Goal: Task Accomplishment & Management: Manage account settings

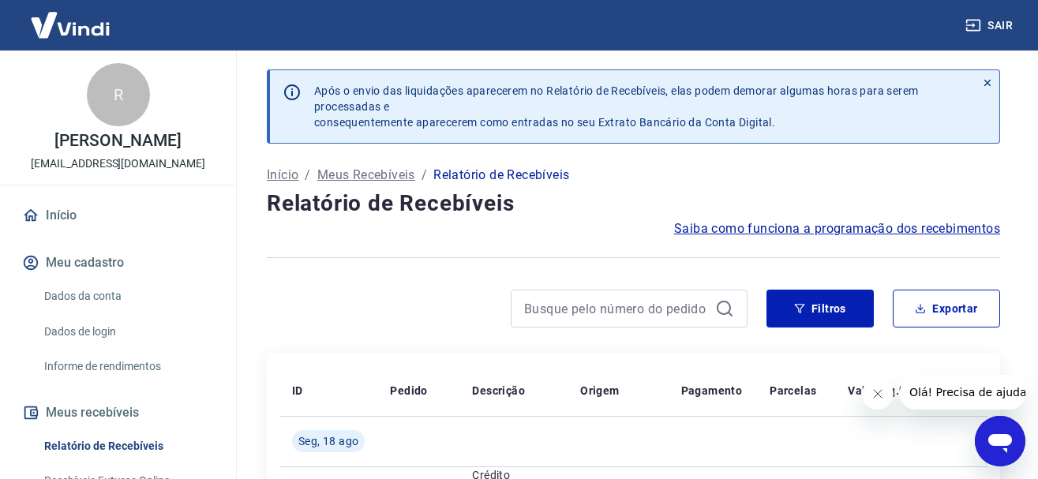
click at [989, 79] on icon at bounding box center [987, 82] width 11 height 11
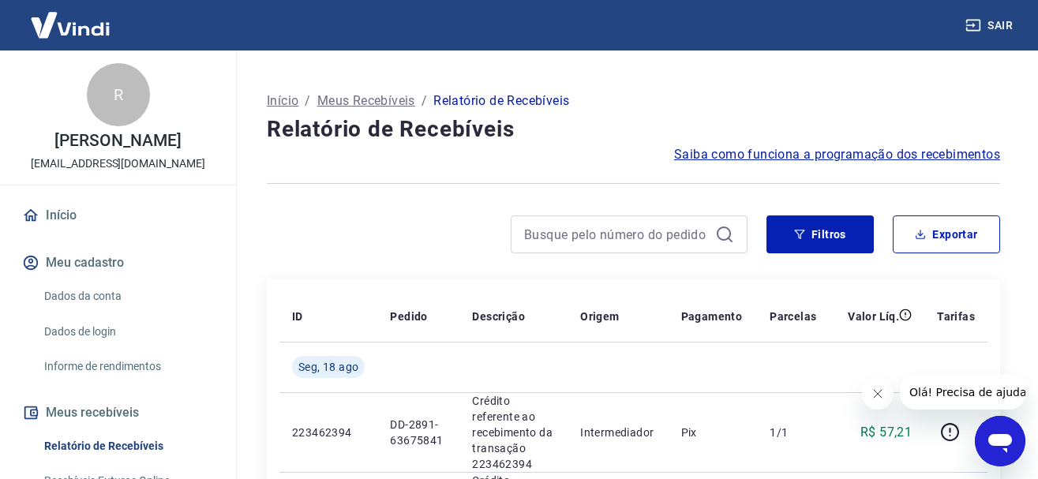
click at [877, 392] on icon "Fechar mensagem da empresa" at bounding box center [877, 394] width 13 height 13
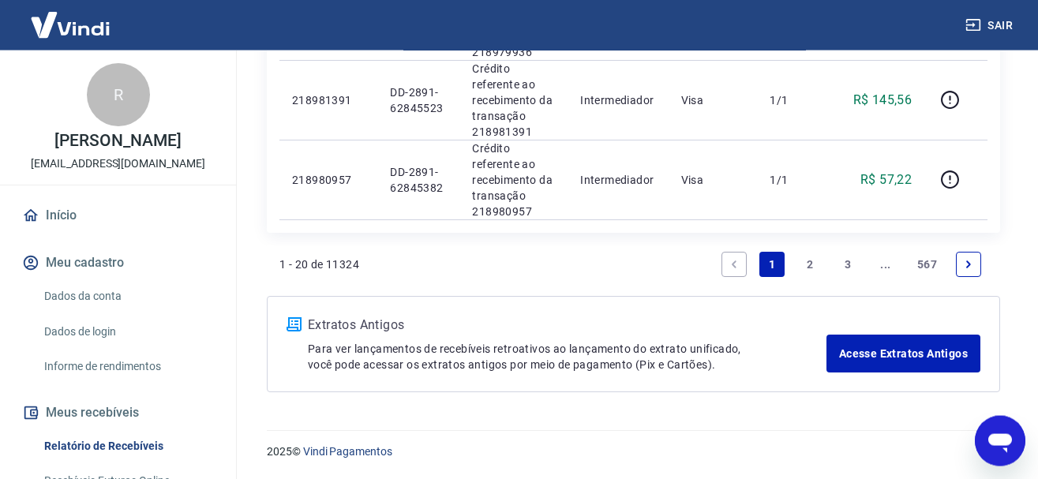
scroll to position [2053, 0]
click at [811, 269] on link "2" at bounding box center [810, 264] width 25 height 25
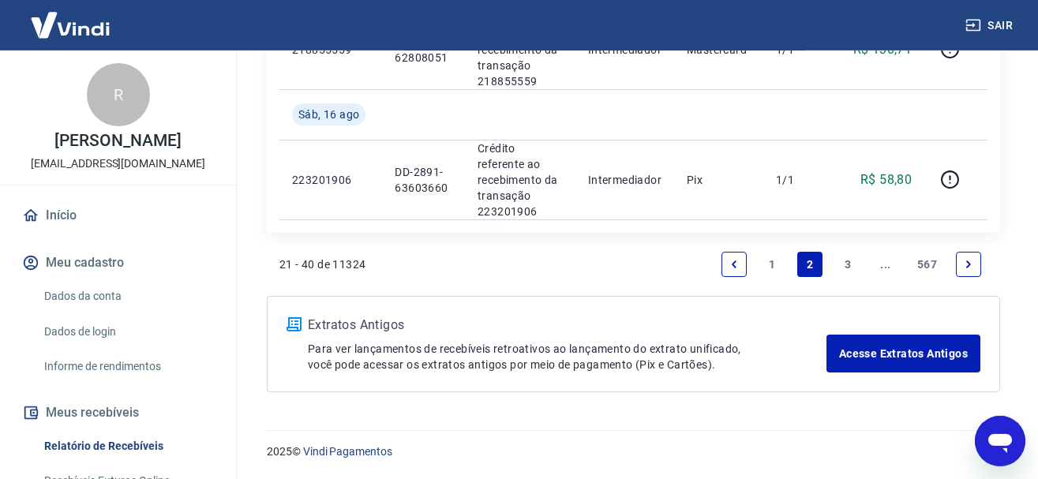
scroll to position [2094, 0]
click at [839, 277] on link "3" at bounding box center [848, 264] width 25 height 25
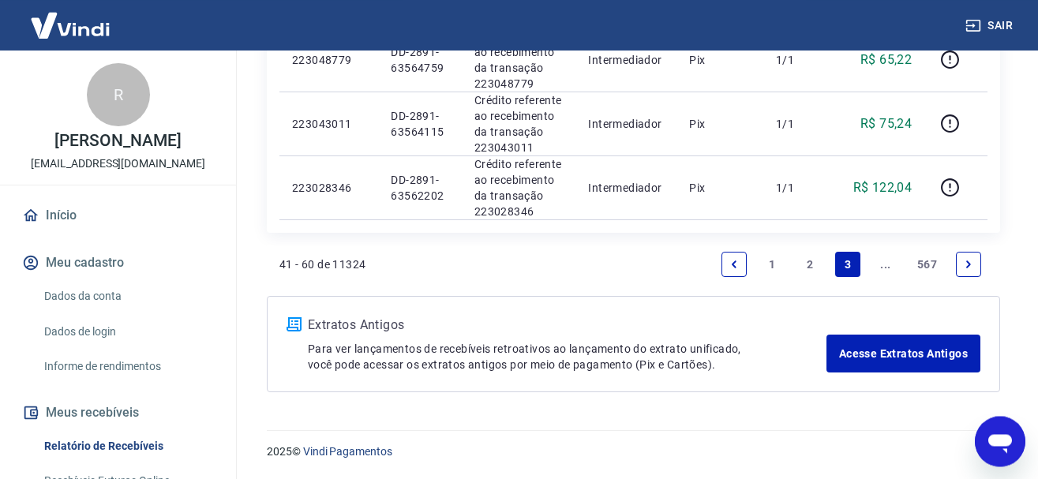
scroll to position [1692, 0]
click at [776, 267] on link "1" at bounding box center [772, 264] width 25 height 25
